Goal: Task Accomplishment & Management: Contribute content

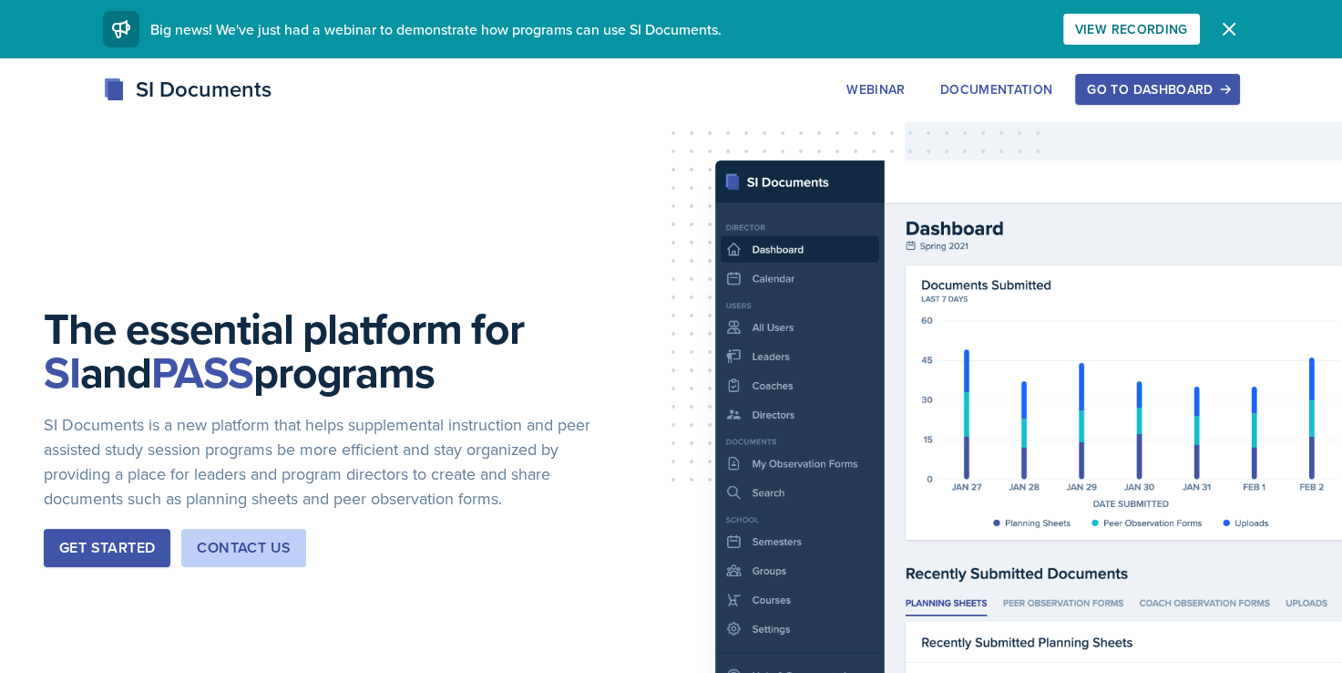
click at [1127, 98] on button "Go to Dashboard" at bounding box center [1157, 89] width 164 height 31
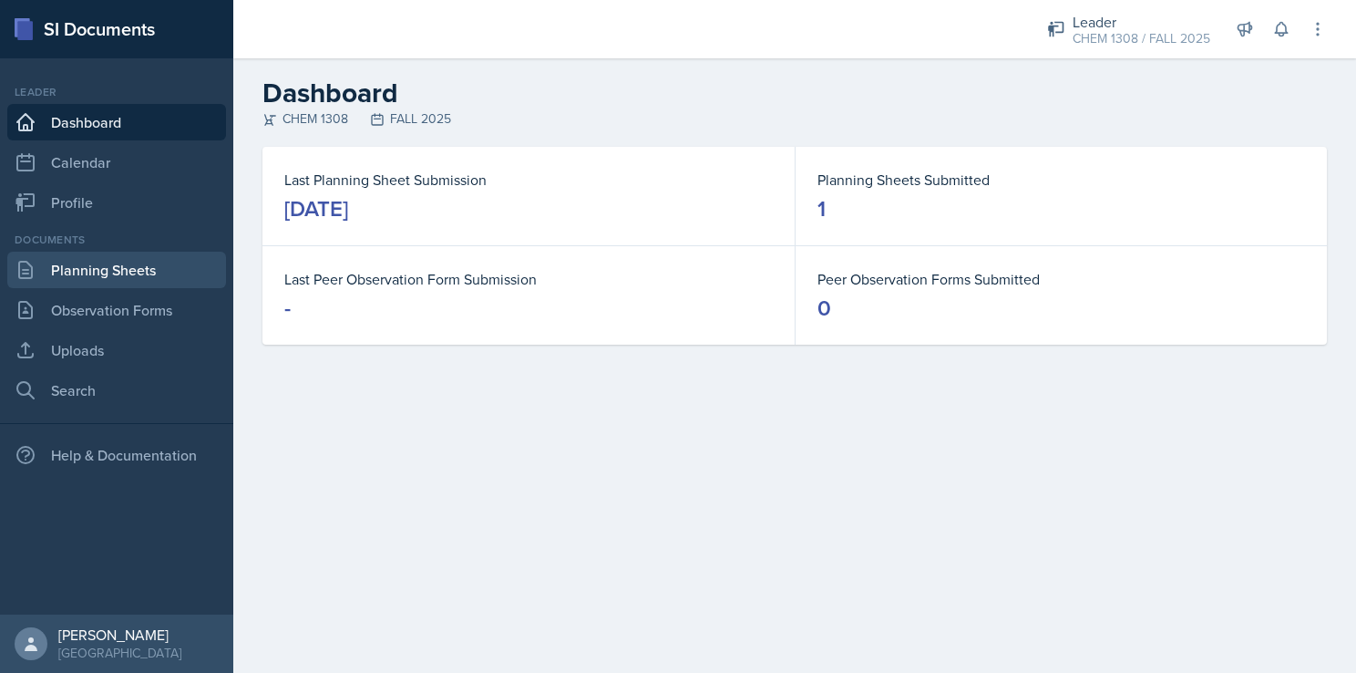
click at [100, 279] on link "Planning Sheets" at bounding box center [116, 270] width 219 height 36
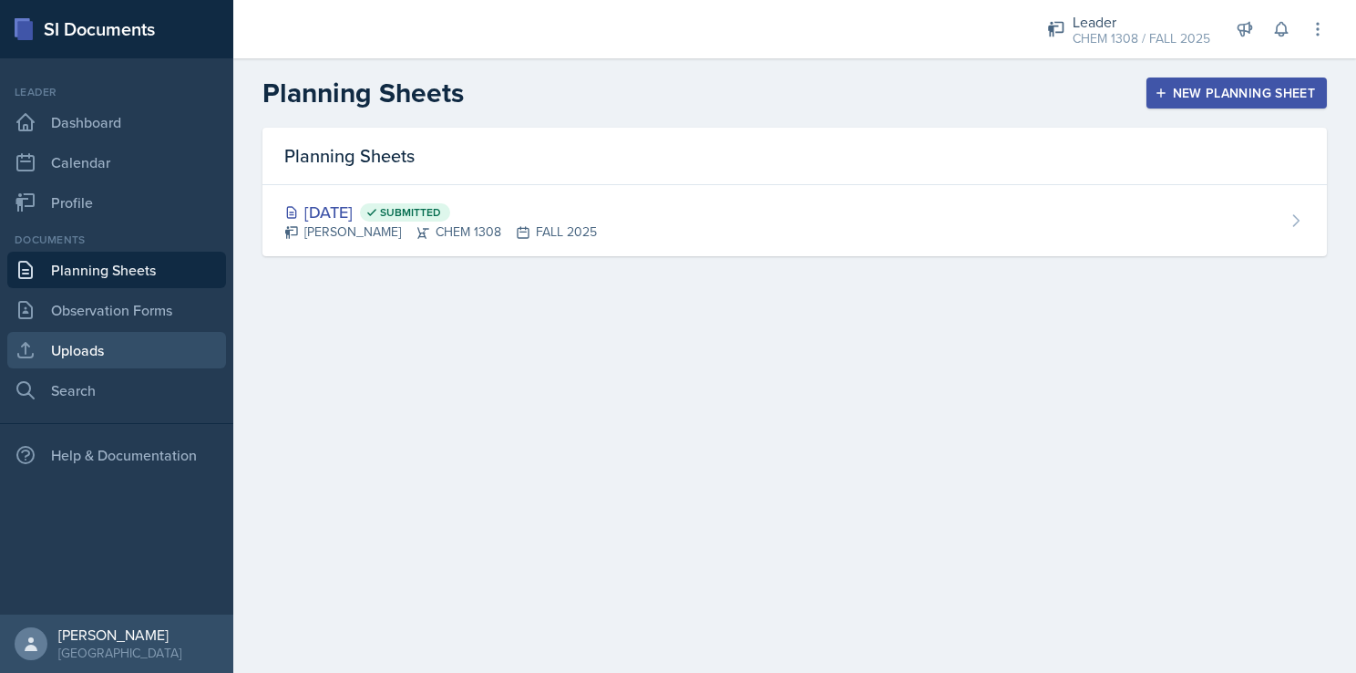
click at [95, 344] on link "Uploads" at bounding box center [116, 350] width 219 height 36
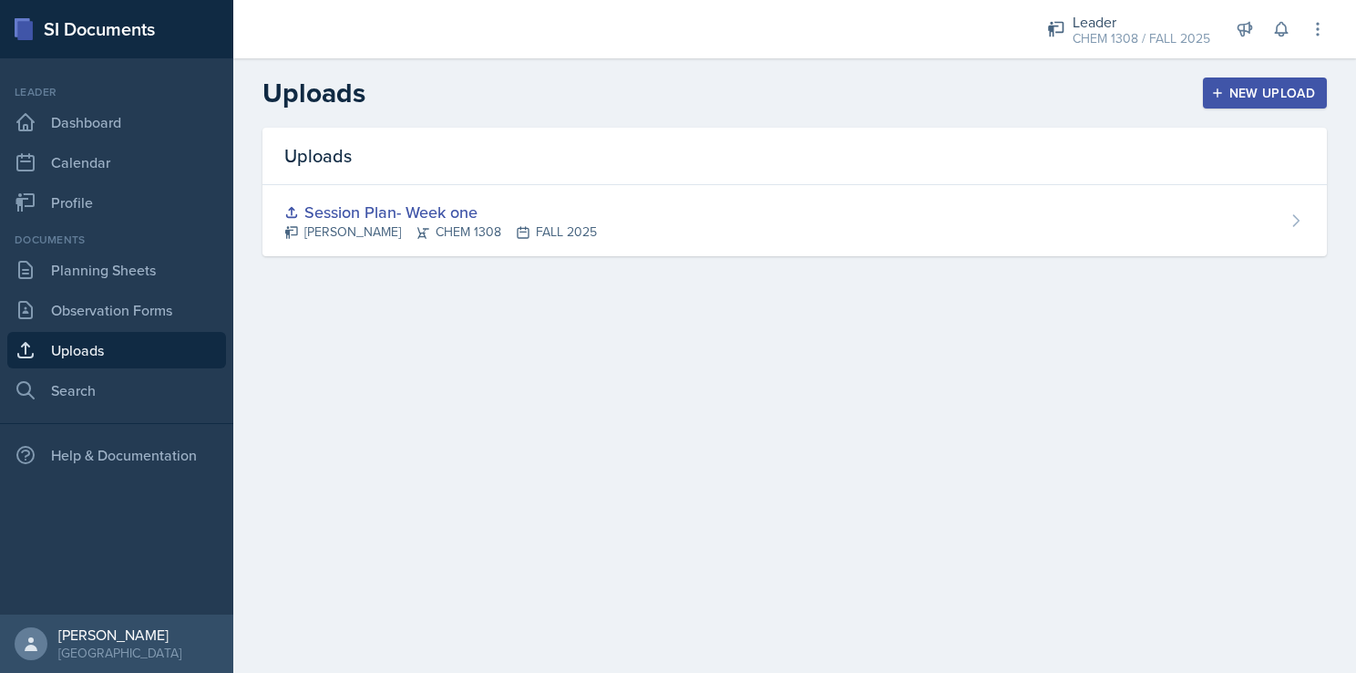
click at [1220, 97] on icon "button" at bounding box center [1217, 93] width 13 height 13
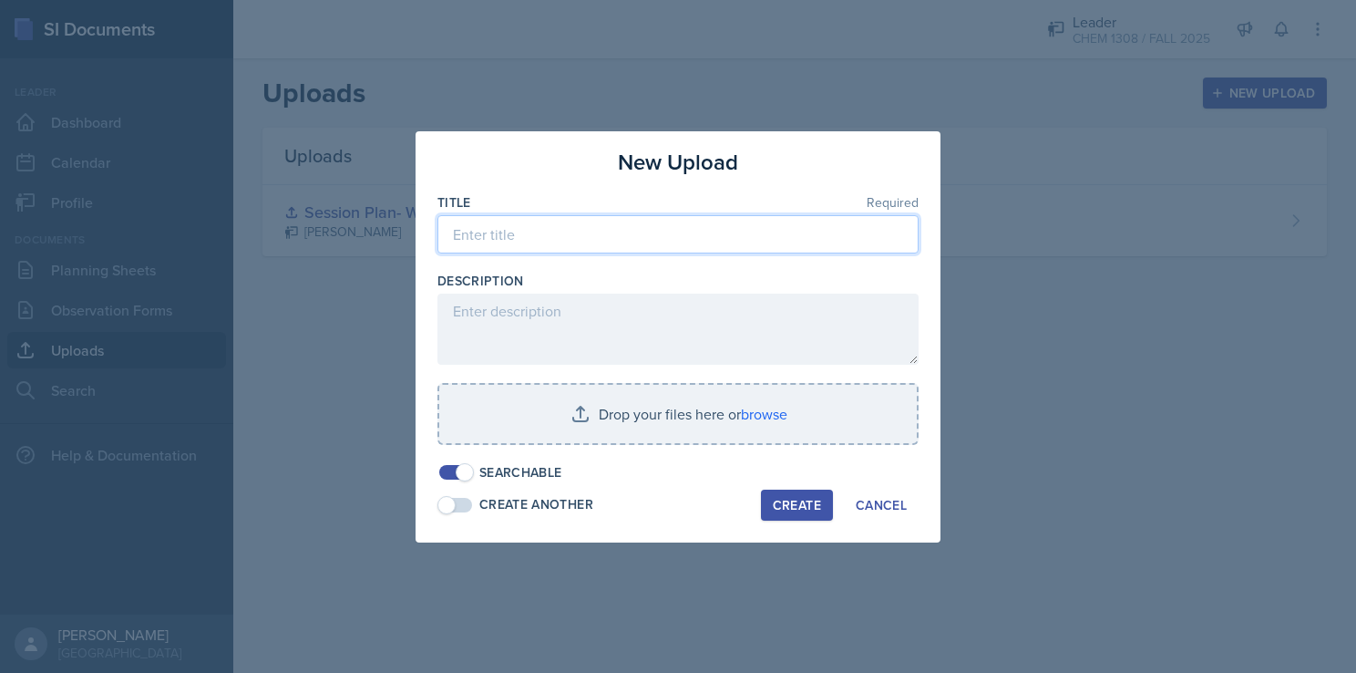
click at [526, 232] on input at bounding box center [677, 234] width 481 height 38
type input "8"
type input "Chapter 11 (Session 2)"
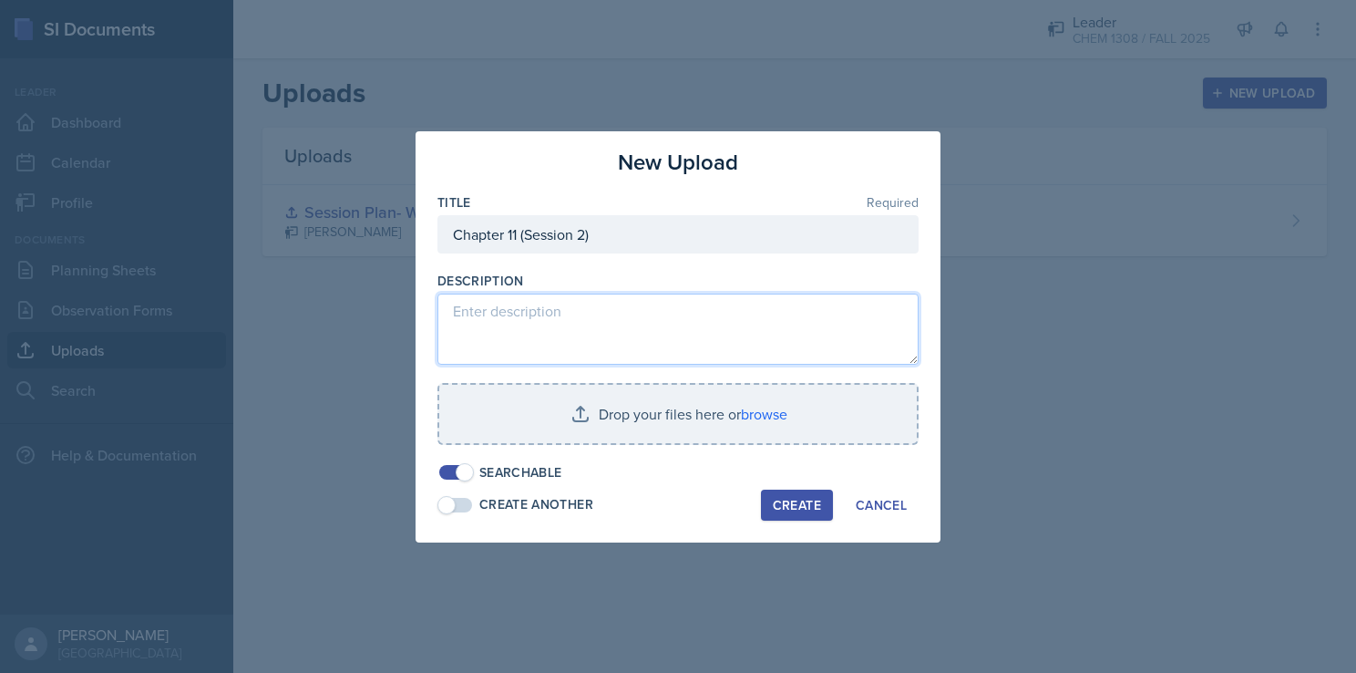
click at [585, 330] on textarea at bounding box center [677, 328] width 481 height 71
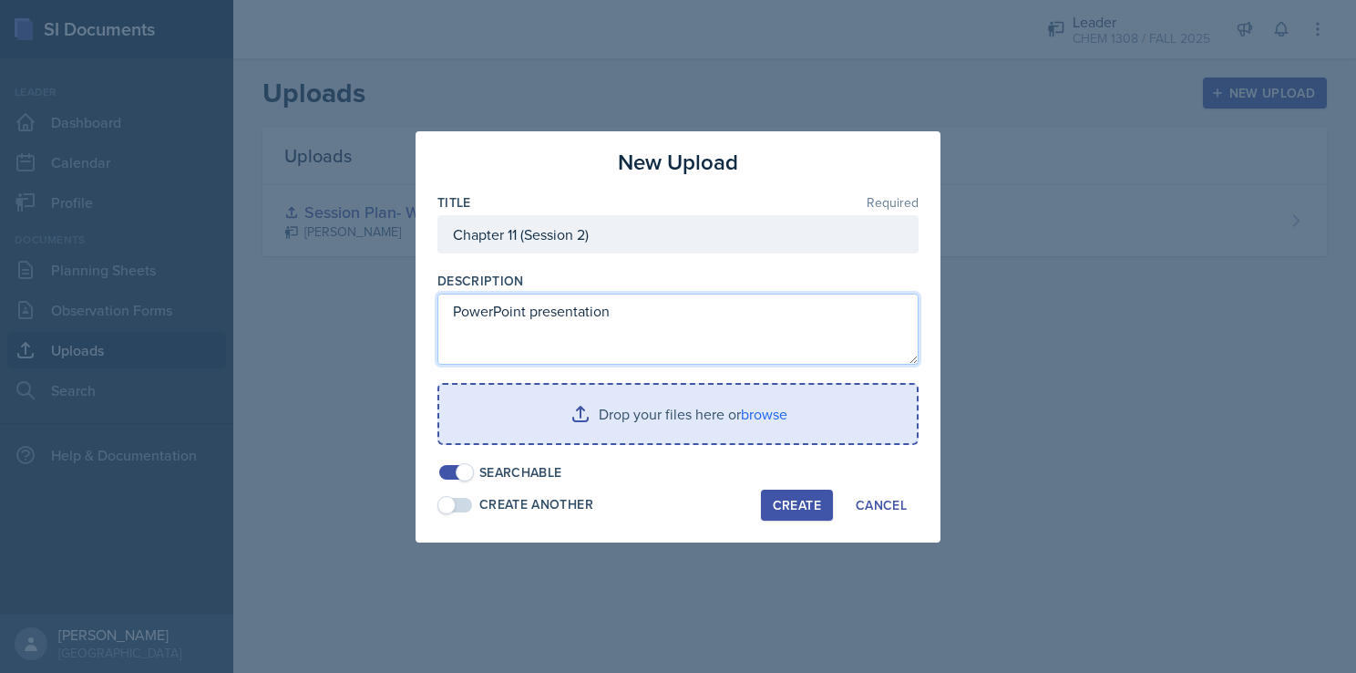
type textarea "PowerPoint presentation"
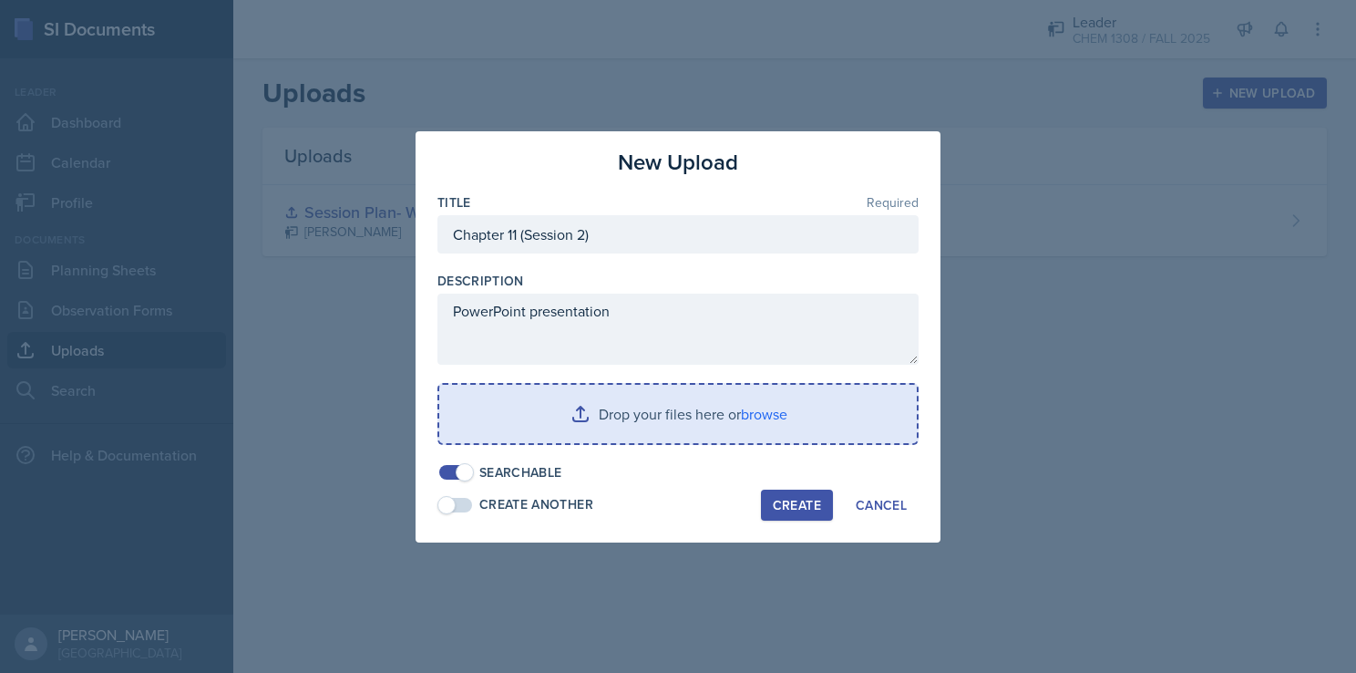
click at [667, 427] on input "file" at bounding box center [678, 414] width 478 height 58
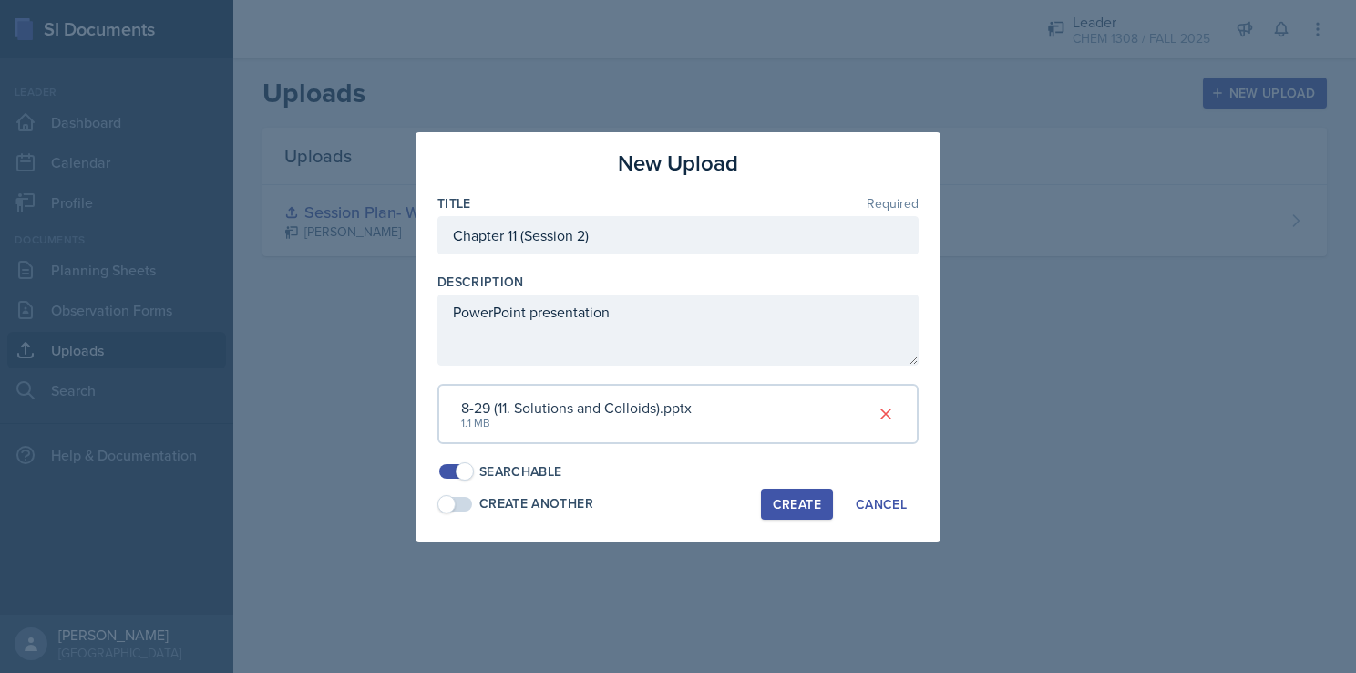
click at [791, 509] on div "Create" at bounding box center [797, 504] width 48 height 15
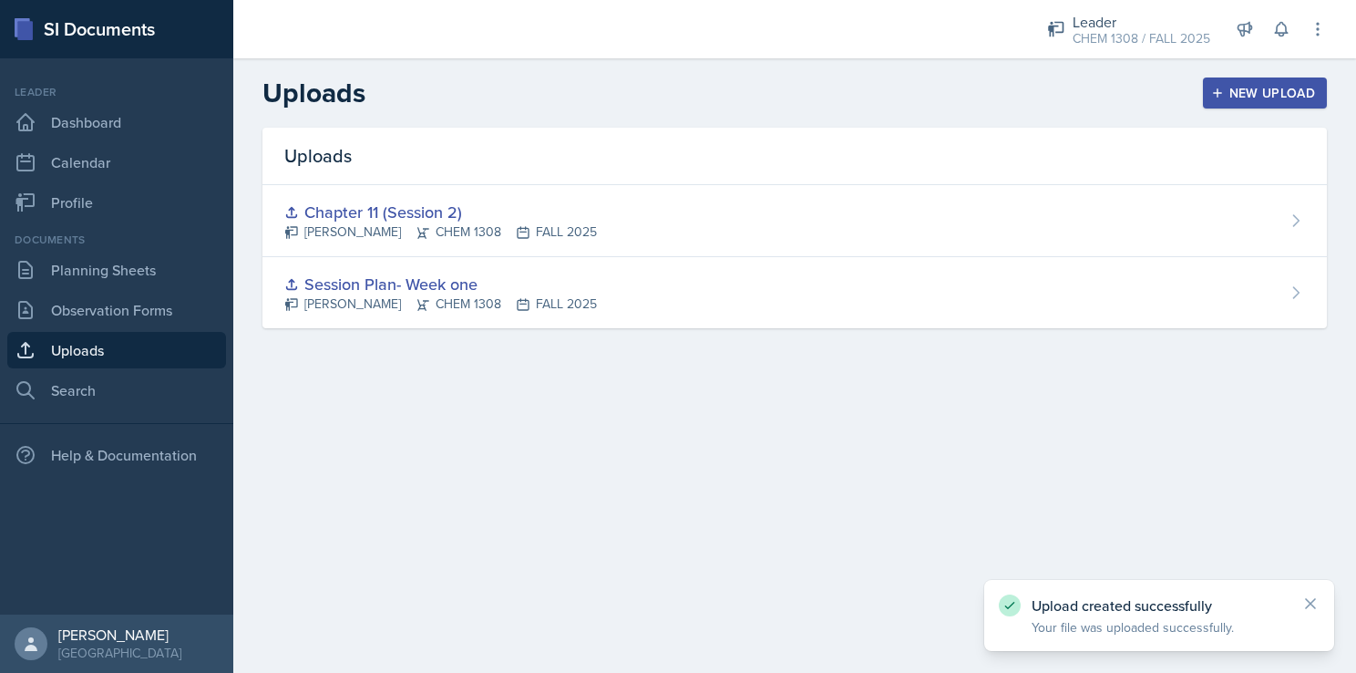
click at [489, 403] on main "Uploads New Upload Uploads Chapter 11 (Session 2) [PERSON_NAME] CHEM 1308 FALL …" at bounding box center [794, 365] width 1123 height 614
click at [66, 317] on link "Observation Forms" at bounding box center [116, 310] width 219 height 36
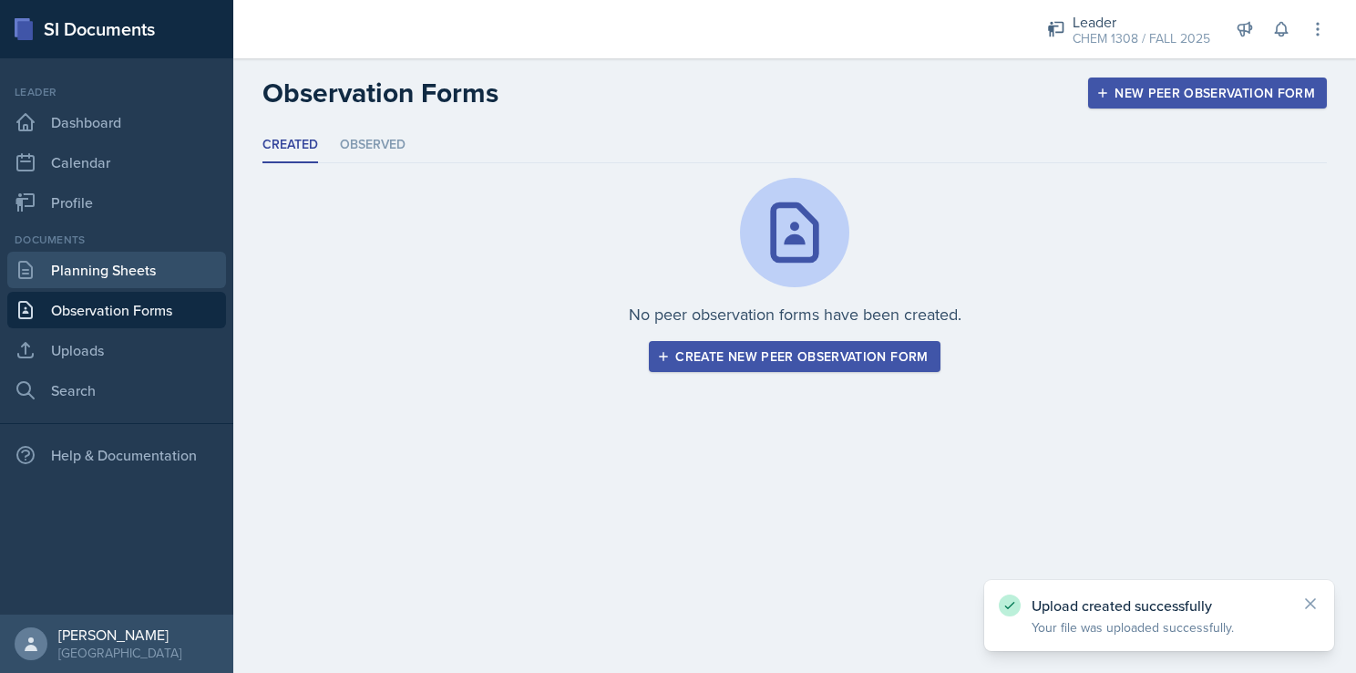
click at [90, 275] on link "Planning Sheets" at bounding box center [116, 270] width 219 height 36
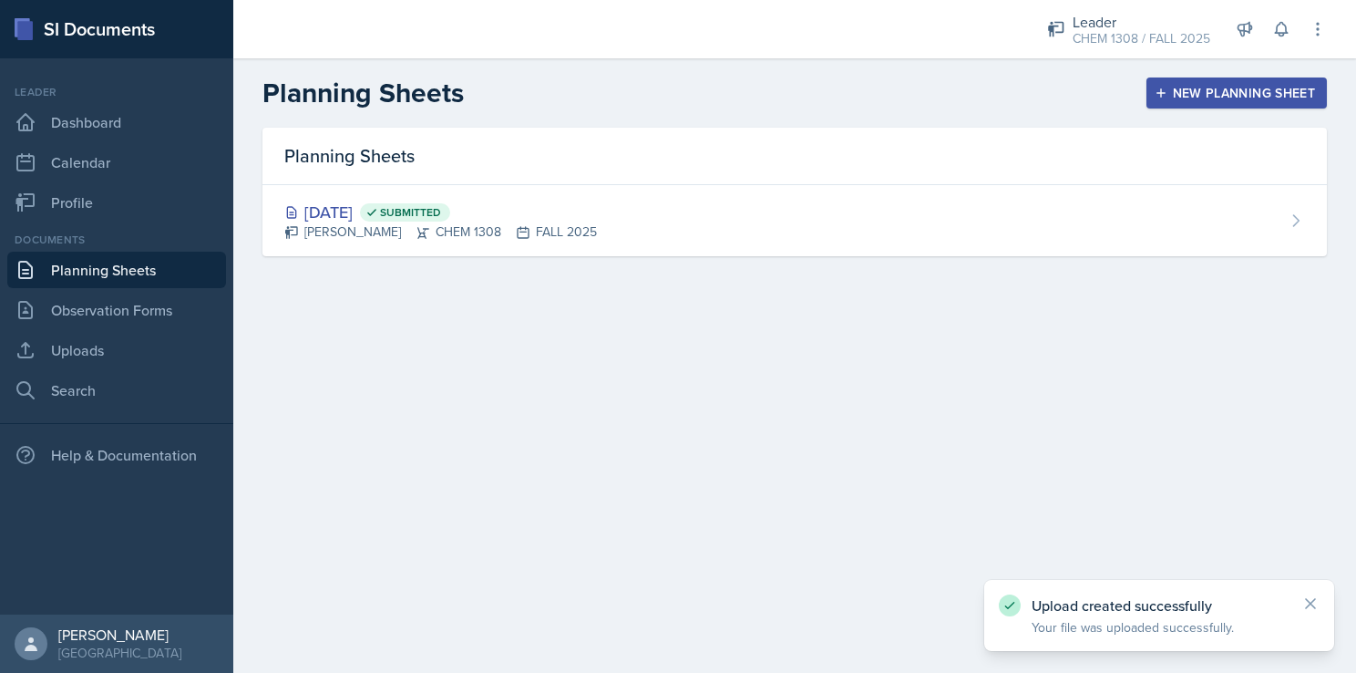
click at [382, 277] on div "Planning Sheets [DATE] Submitted [PERSON_NAME] CHEM 1308 FALL 2025" at bounding box center [794, 214] width 1123 height 172
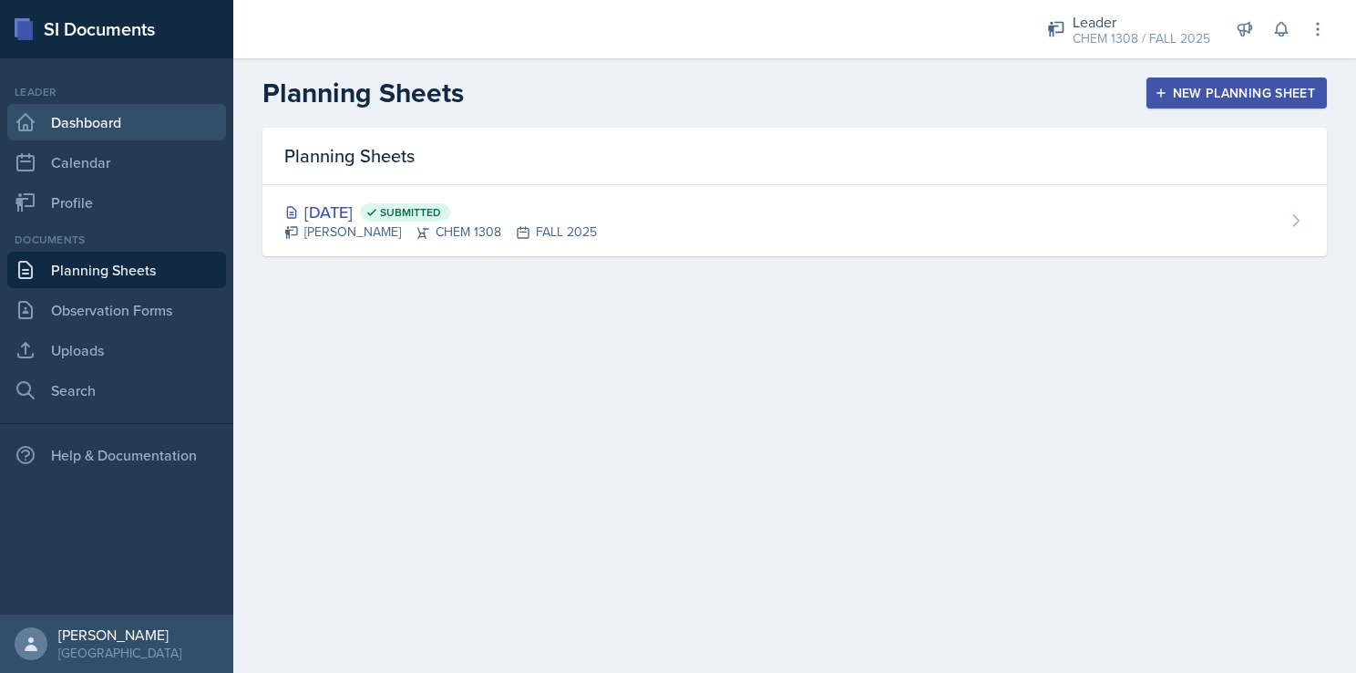
click at [149, 108] on link "Dashboard" at bounding box center [116, 122] width 219 height 36
